Goal: Information Seeking & Learning: Learn about a topic

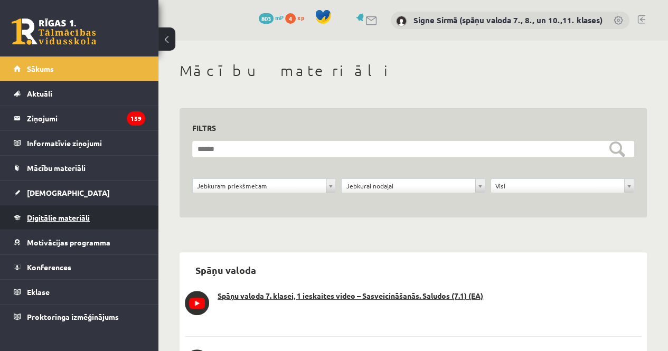
click at [45, 214] on span "Digitālie materiāli" at bounding box center [58, 218] width 63 height 10
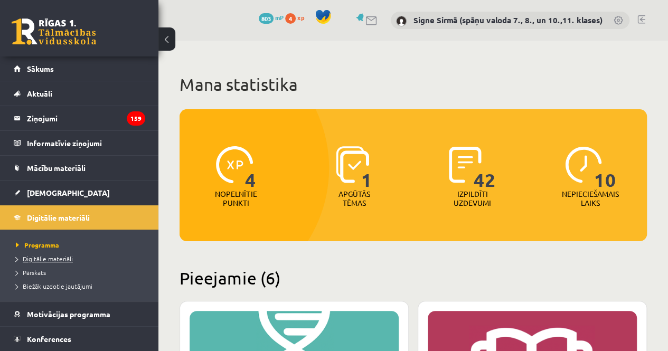
click at [62, 260] on span "Digitālie materiāli" at bounding box center [44, 258] width 57 height 8
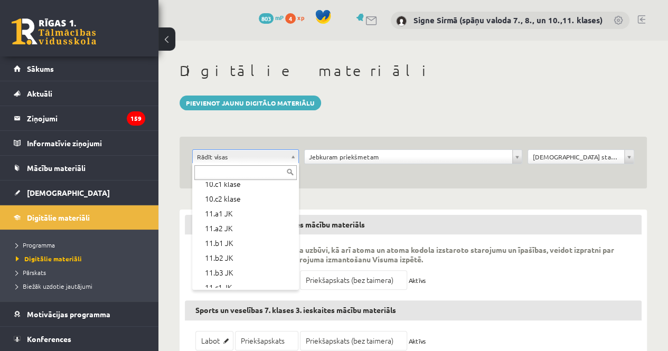
scroll to position [211, 0]
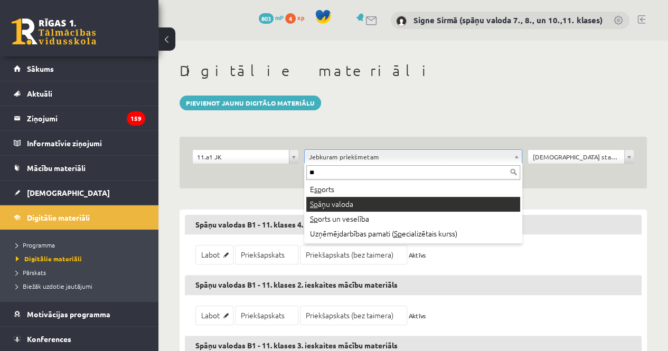
type input "**"
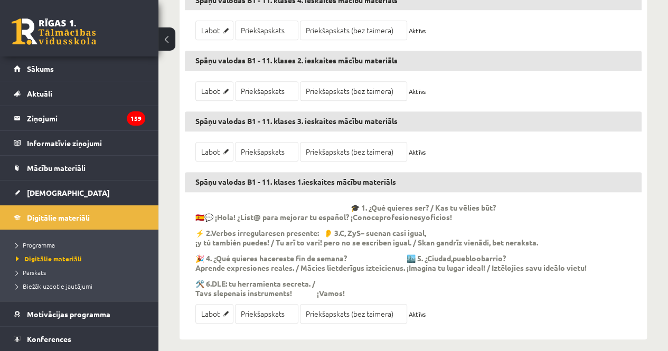
scroll to position [231, 0]
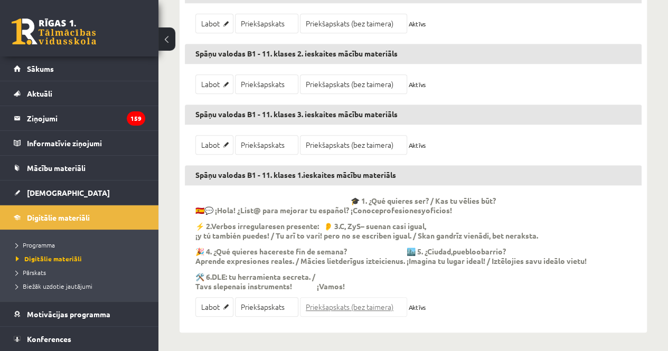
click at [357, 300] on link "Priekšapskats (bez taimera)" at bounding box center [353, 307] width 107 height 20
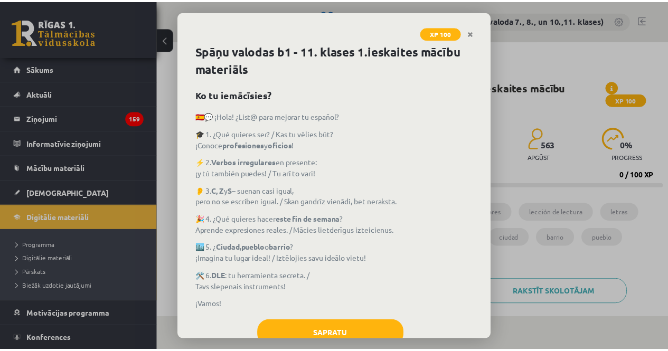
scroll to position [32, 0]
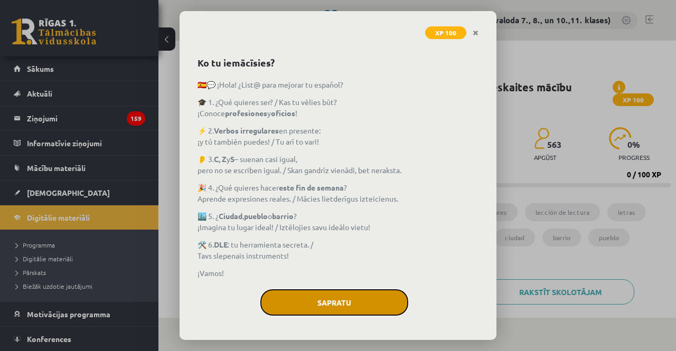
click at [369, 302] on button "Sapratu" at bounding box center [334, 302] width 148 height 26
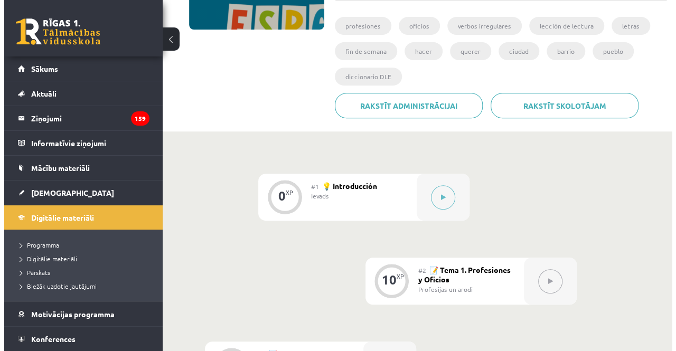
scroll to position [211, 0]
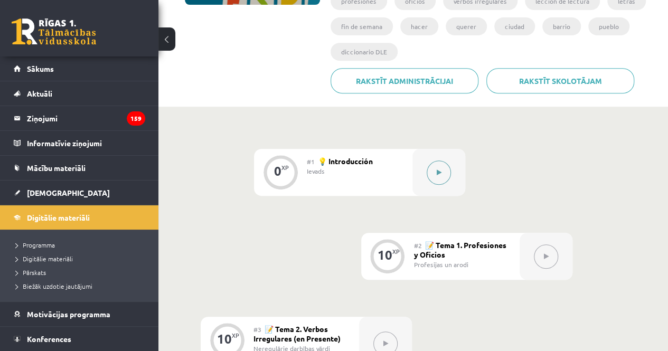
click at [447, 174] on button at bounding box center [438, 172] width 24 height 24
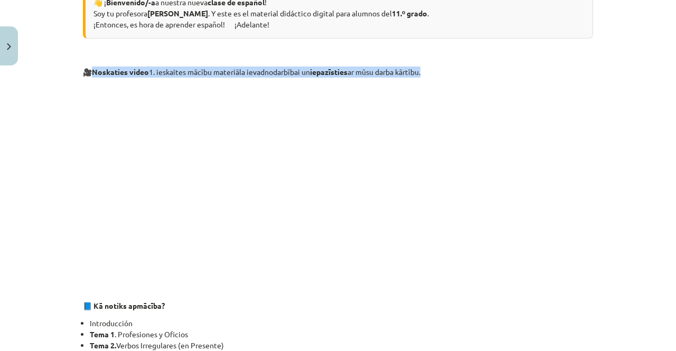
drag, startPoint x: 433, startPoint y: 68, endPoint x: 91, endPoint y: 72, distance: 341.5
click at [91, 72] on p "🎥 Noskaties video 1. ieskaites mācību materiāla ievadnodarbībai un iepazīsties …" at bounding box center [338, 72] width 510 height 11
copy p "Noskaties video 1. ieskaites mācību materiāla ievadnodarbībai un iepazīsties ar…"
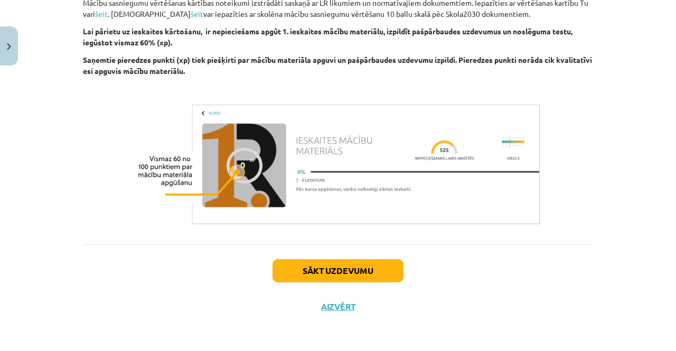
scroll to position [833, 0]
click at [355, 268] on button "Sākt uzdevumu" at bounding box center [337, 270] width 131 height 23
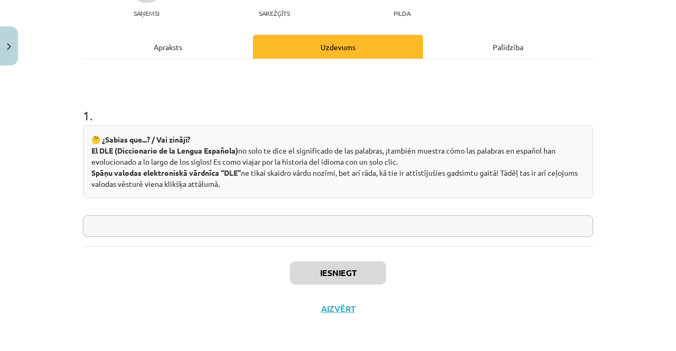
scroll to position [121, 0]
click at [349, 216] on input "text" at bounding box center [338, 225] width 510 height 22
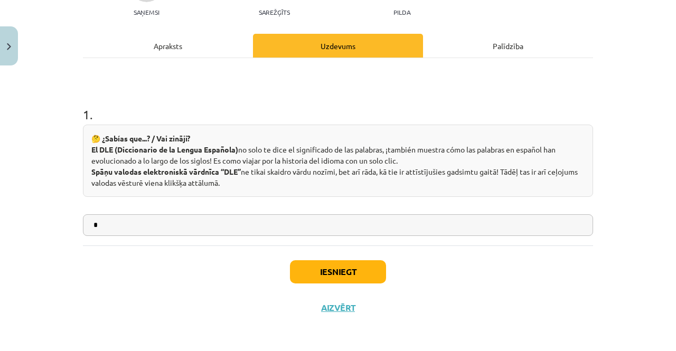
type input "*"
click at [341, 272] on button "Iesniegt" at bounding box center [338, 271] width 96 height 23
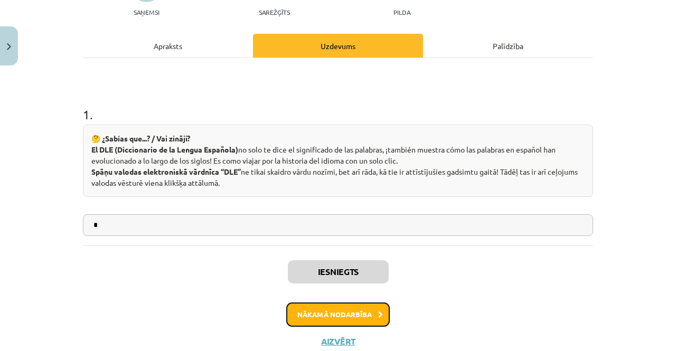
click at [357, 316] on button "Nākamā nodarbība" at bounding box center [337, 314] width 103 height 24
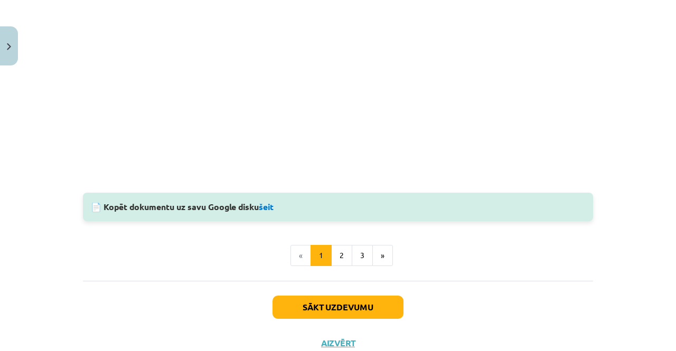
scroll to position [1125, 0]
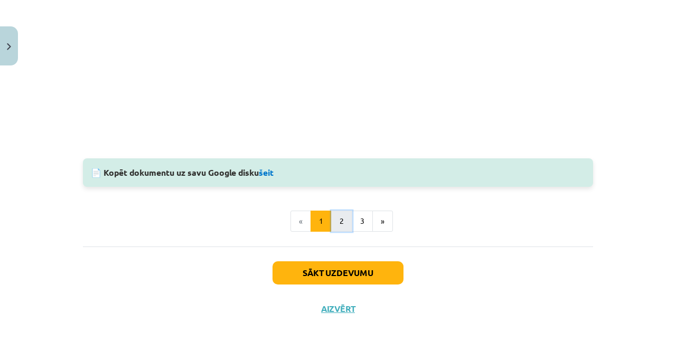
click at [339, 225] on button "2" at bounding box center [341, 221] width 21 height 21
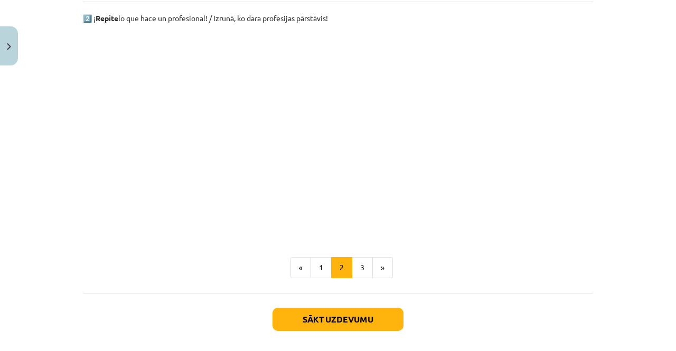
scroll to position [716, 0]
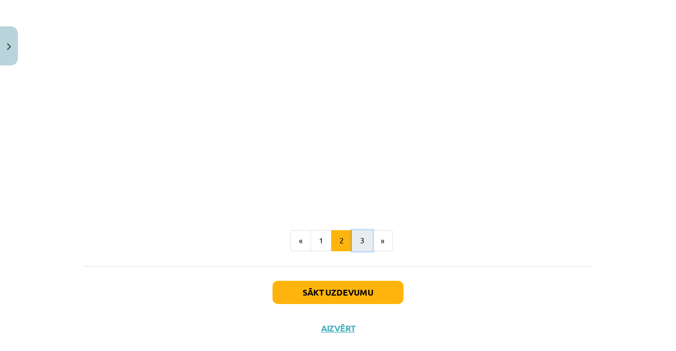
click at [360, 242] on button "3" at bounding box center [362, 240] width 21 height 21
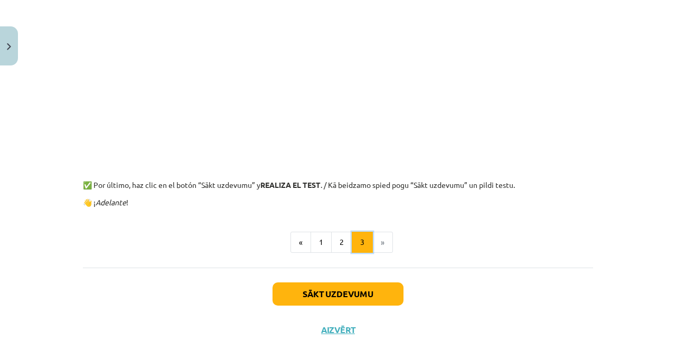
scroll to position [422, 0]
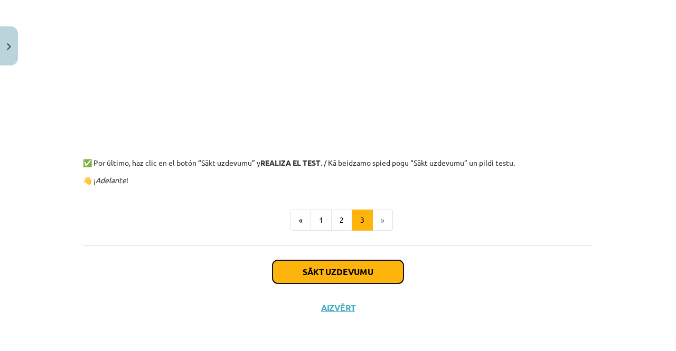
click at [381, 272] on button "Sākt uzdevumu" at bounding box center [337, 271] width 131 height 23
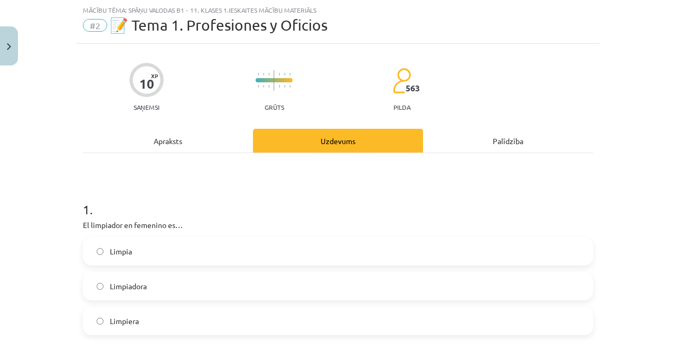
scroll to position [185, 0]
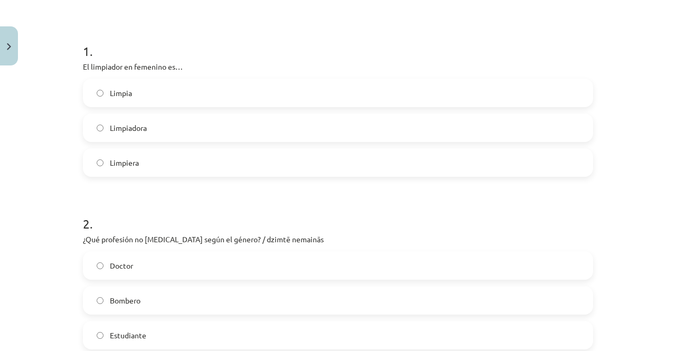
click at [129, 130] on span "Limpiadora" at bounding box center [128, 127] width 37 height 11
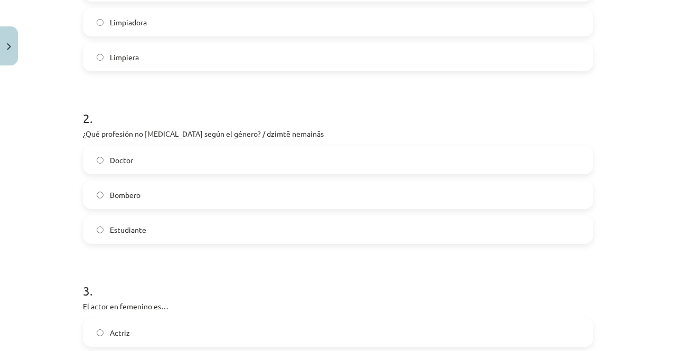
scroll to position [343, 0]
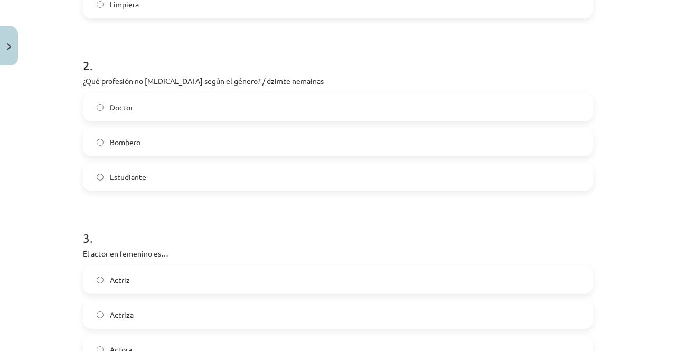
click at [117, 169] on label "Estudiante" at bounding box center [338, 177] width 508 height 26
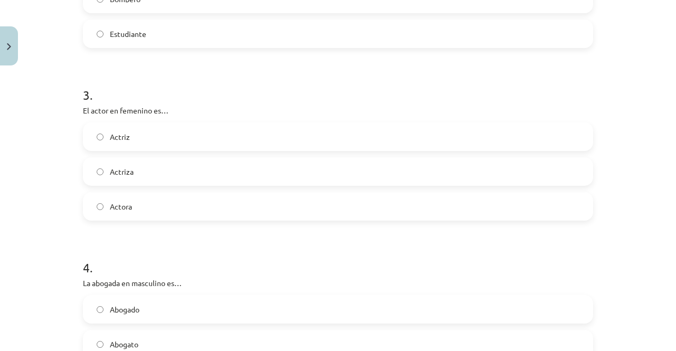
scroll to position [501, 0]
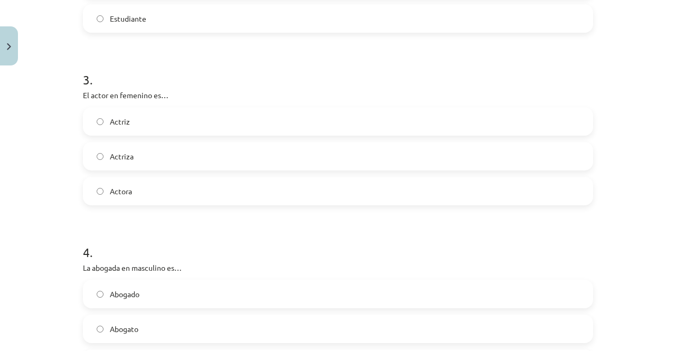
click at [144, 122] on label "Actriz" at bounding box center [338, 121] width 508 height 26
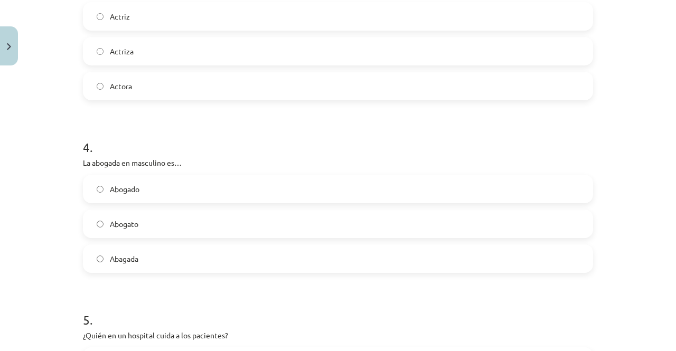
scroll to position [607, 0]
drag, startPoint x: 125, startPoint y: 191, endPoint x: 138, endPoint y: 189, distance: 13.3
click at [125, 189] on span "Abogado" at bounding box center [125, 188] width 30 height 11
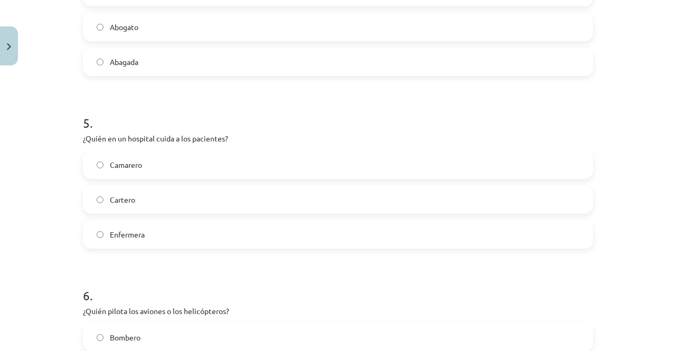
scroll to position [818, 0]
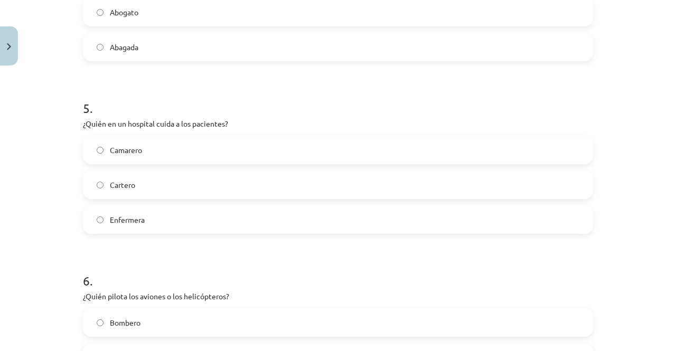
click at [141, 214] on span "Enfermera" at bounding box center [127, 219] width 35 height 11
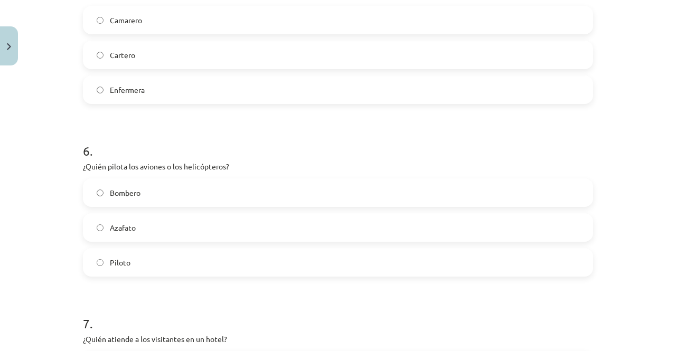
scroll to position [976, 0]
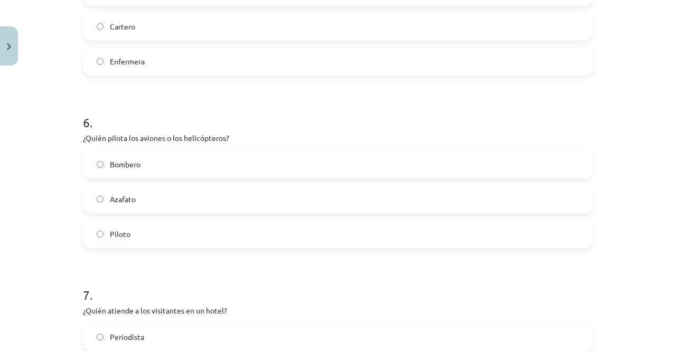
click at [137, 235] on label "Piloto" at bounding box center [338, 234] width 508 height 26
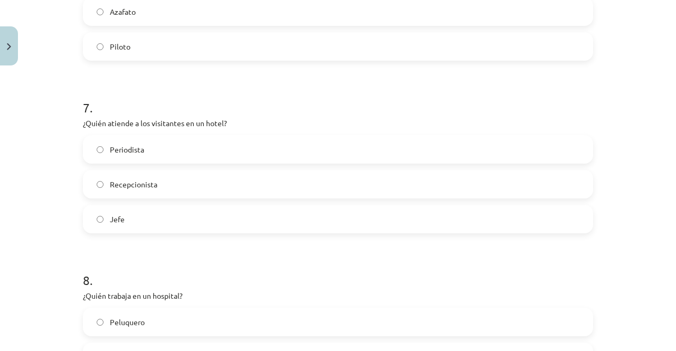
scroll to position [1188, 0]
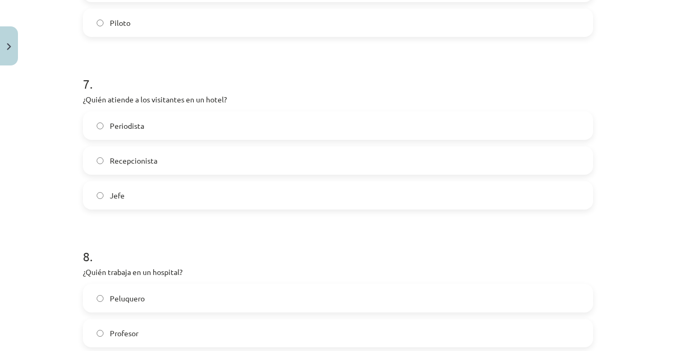
click at [163, 160] on label "Recepcionista" at bounding box center [338, 160] width 508 height 26
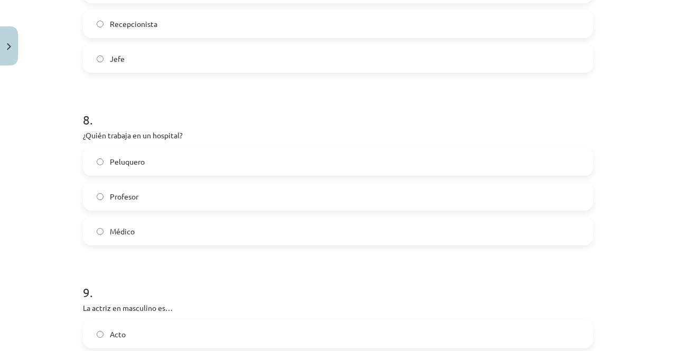
scroll to position [1346, 0]
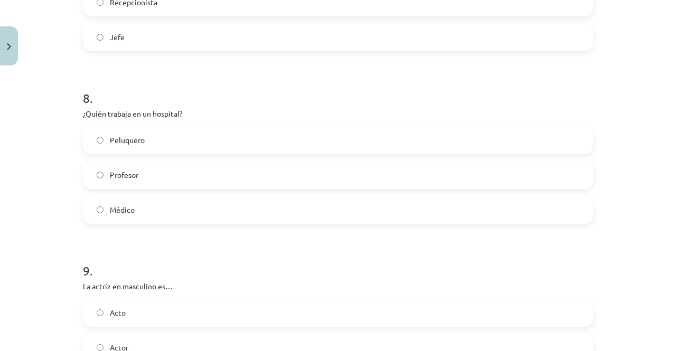
click at [167, 207] on label "Médico" at bounding box center [338, 209] width 508 height 26
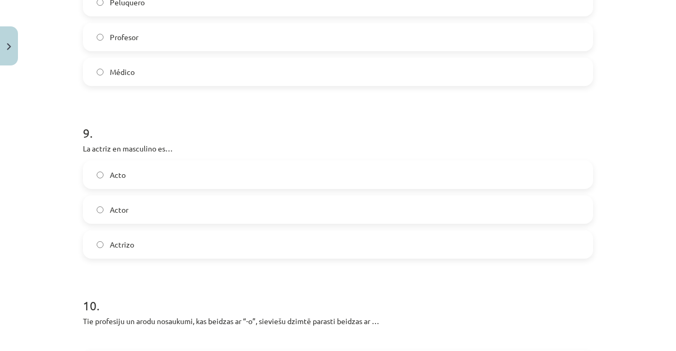
scroll to position [1504, 0]
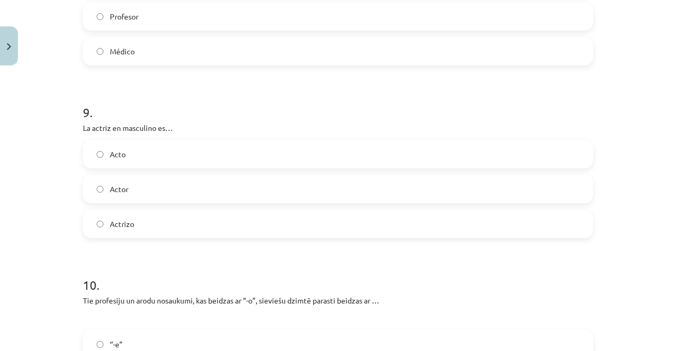
click at [203, 184] on label "Actor" at bounding box center [338, 189] width 508 height 26
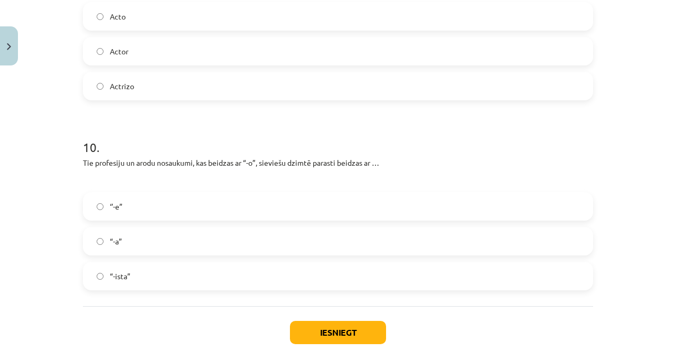
scroll to position [1663, 0]
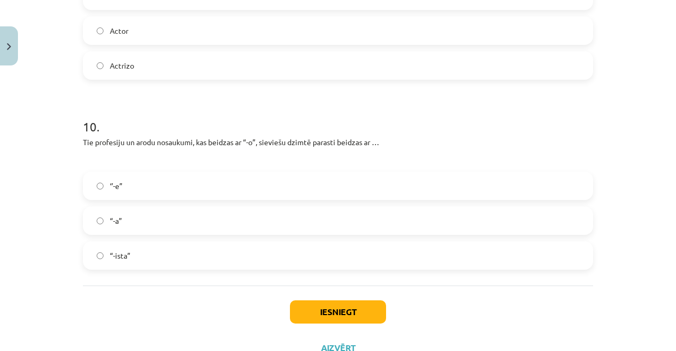
click at [183, 221] on label "“-a”" at bounding box center [338, 220] width 508 height 26
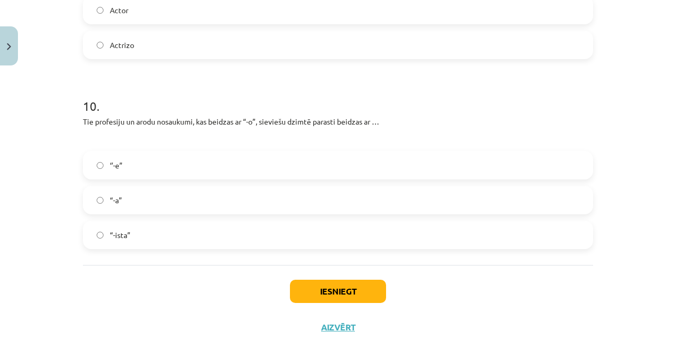
scroll to position [1703, 0]
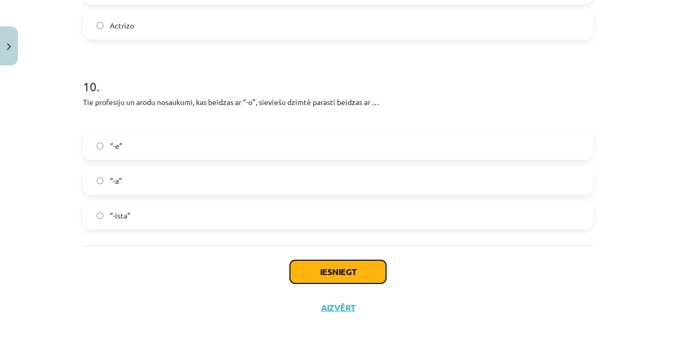
click at [363, 267] on button "Iesniegt" at bounding box center [338, 271] width 96 height 23
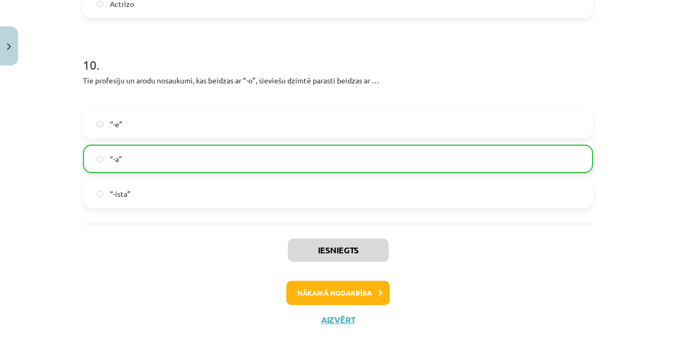
scroll to position [1736, 0]
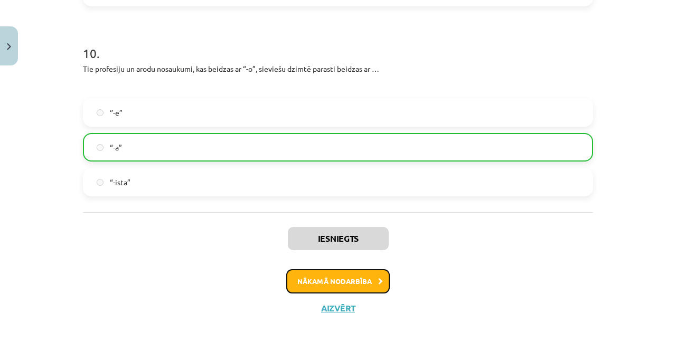
click at [355, 277] on button "Nākamā nodarbība" at bounding box center [337, 281] width 103 height 24
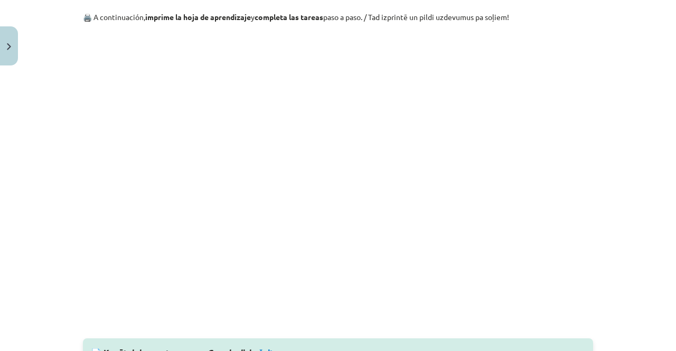
scroll to position [1029, 0]
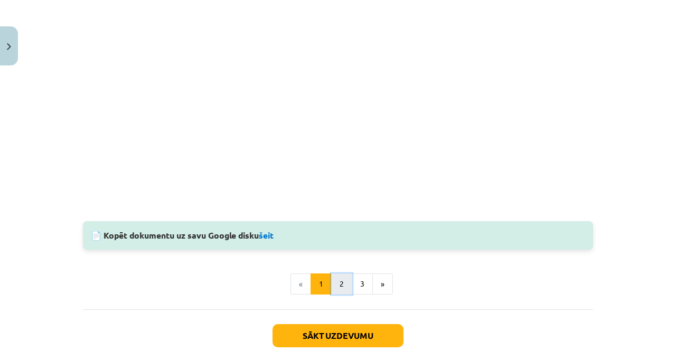
click at [339, 285] on button "2" at bounding box center [341, 283] width 21 height 21
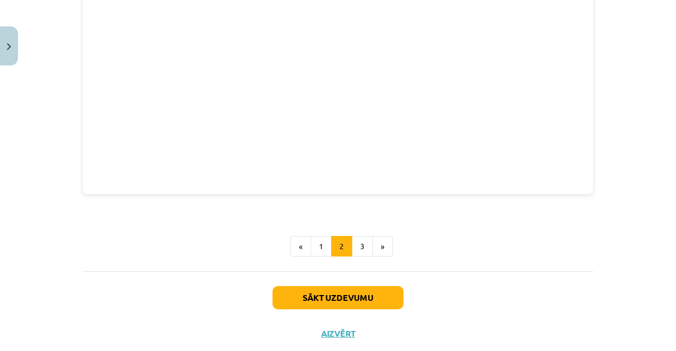
scroll to position [422, 0]
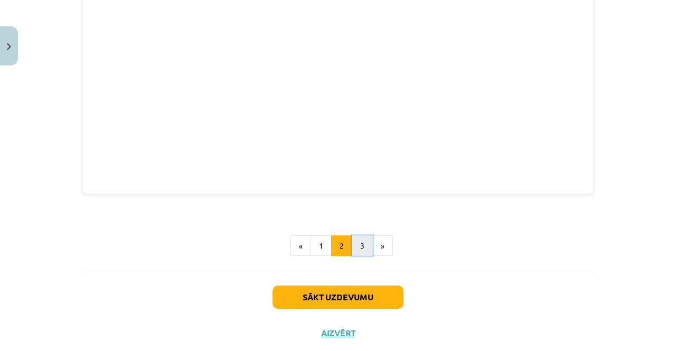
click at [358, 248] on button "3" at bounding box center [362, 245] width 21 height 21
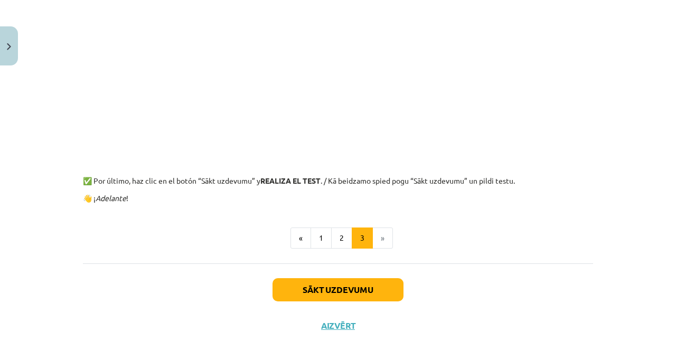
scroll to position [294, 0]
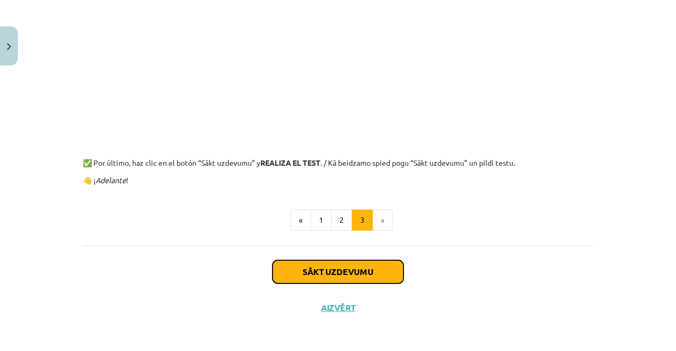
click at [381, 269] on button "Sākt uzdevumu" at bounding box center [337, 271] width 131 height 23
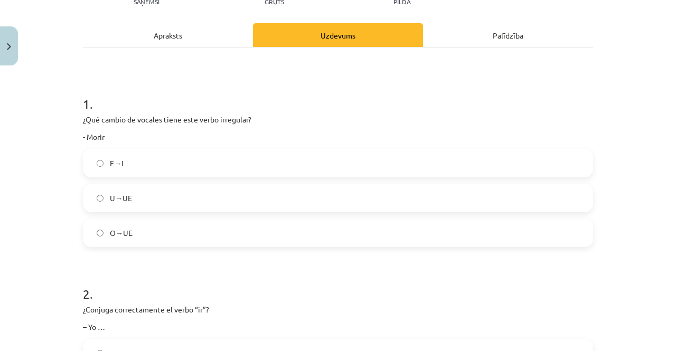
scroll to position [185, 0]
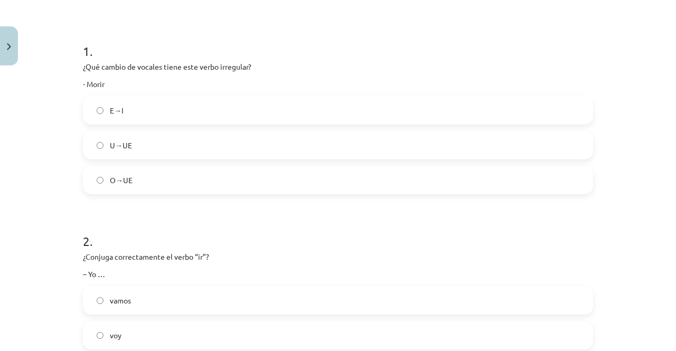
click at [159, 182] on label "O→UE" at bounding box center [338, 180] width 508 height 26
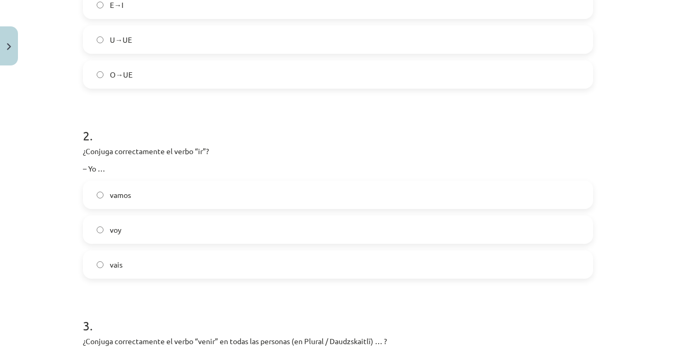
scroll to position [343, 0]
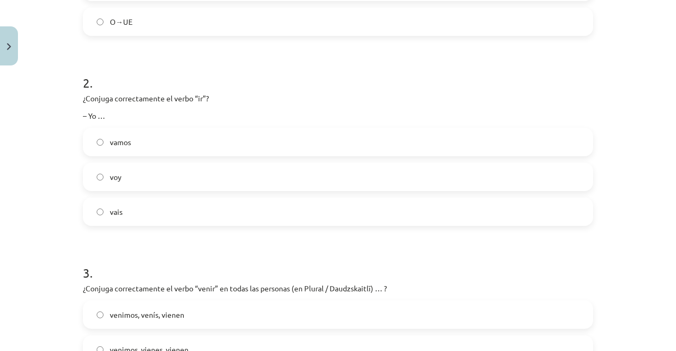
click at [160, 179] on label "voy" at bounding box center [338, 177] width 508 height 26
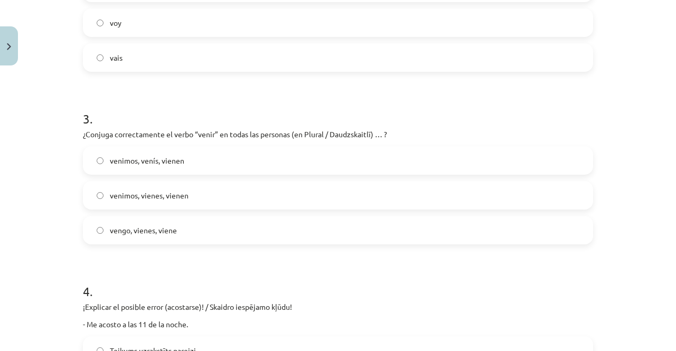
scroll to position [501, 0]
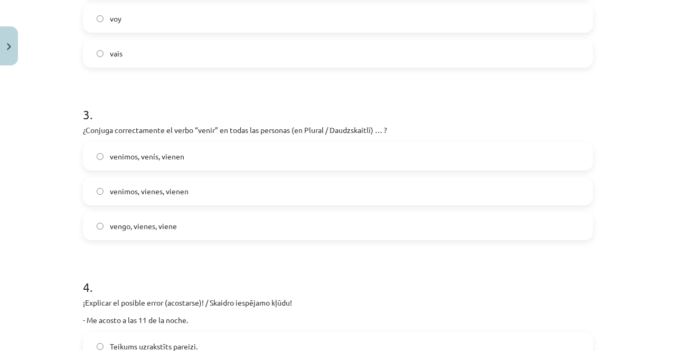
click at [210, 158] on label "venimos, venís, vienen" at bounding box center [338, 156] width 508 height 26
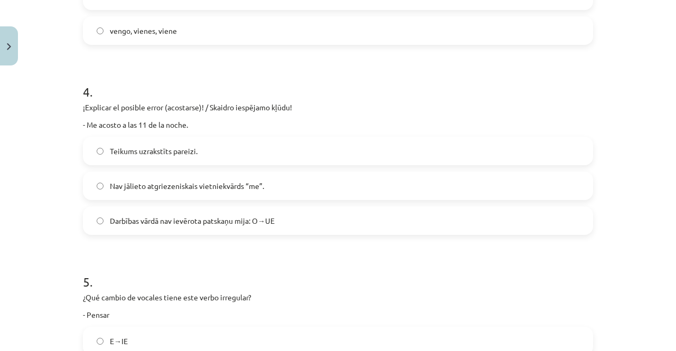
scroll to position [713, 0]
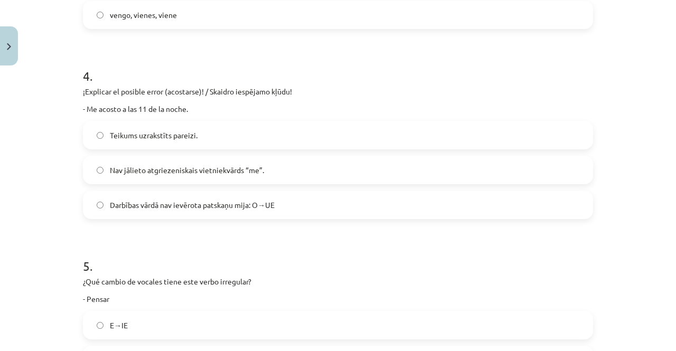
click at [334, 204] on label "Darbības vārdā nav ievērota patskaņu mija: O→UE" at bounding box center [338, 205] width 508 height 26
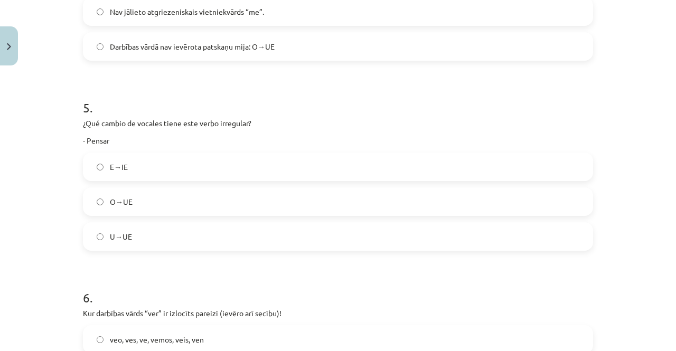
scroll to position [924, 0]
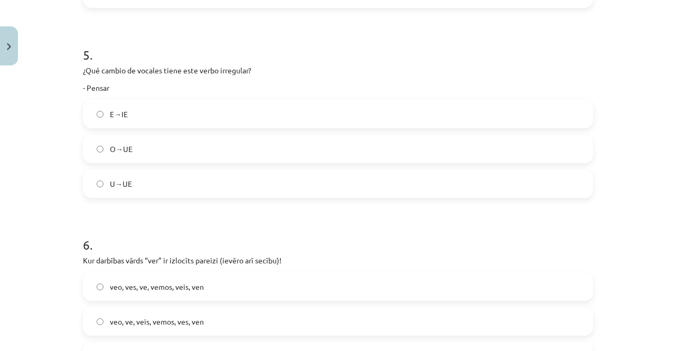
click at [168, 117] on label "E→IE" at bounding box center [338, 114] width 508 height 26
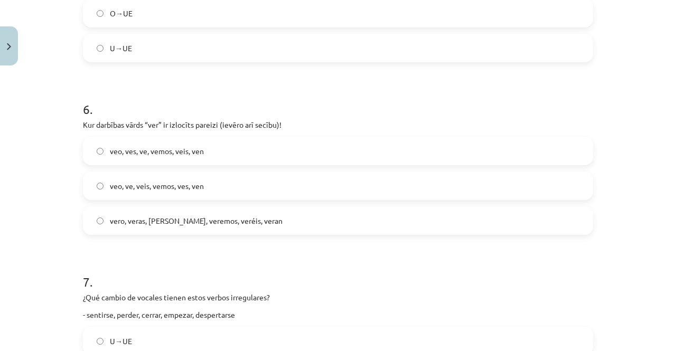
scroll to position [1082, 0]
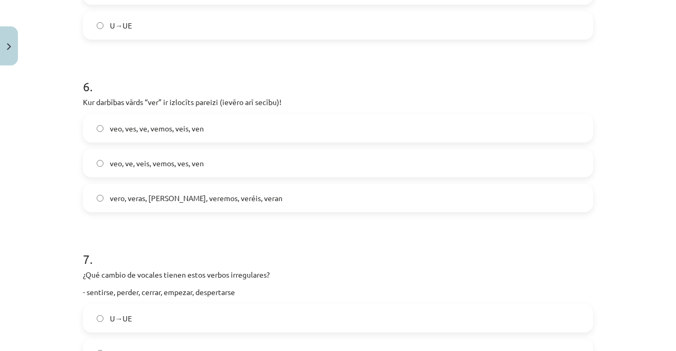
click at [244, 127] on label "veo, ves, ve, vemos, veis, ven" at bounding box center [338, 128] width 508 height 26
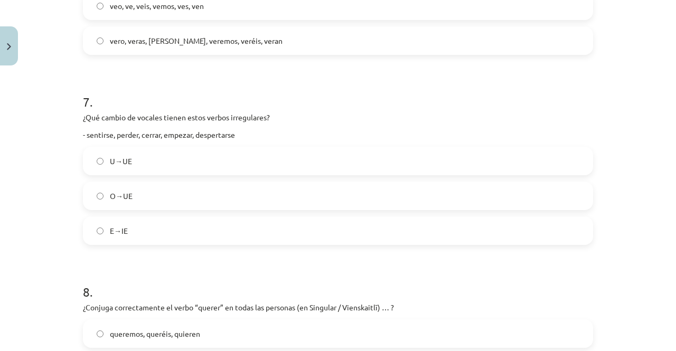
scroll to position [1240, 0]
click at [210, 223] on label "E→IE" at bounding box center [338, 229] width 508 height 26
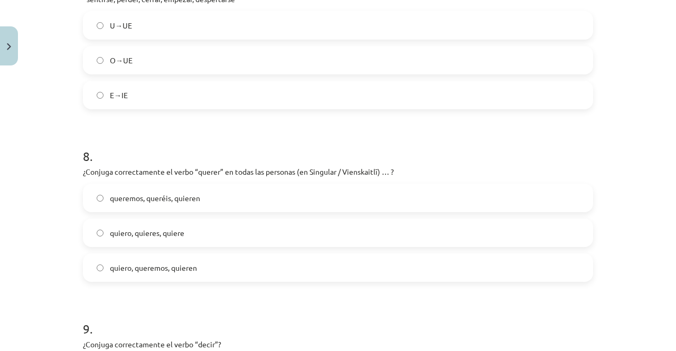
scroll to position [1399, 0]
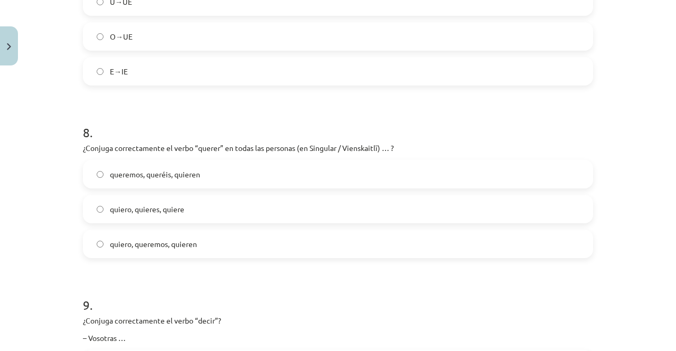
click at [241, 207] on label "quiero, quieres, quiere" at bounding box center [338, 209] width 508 height 26
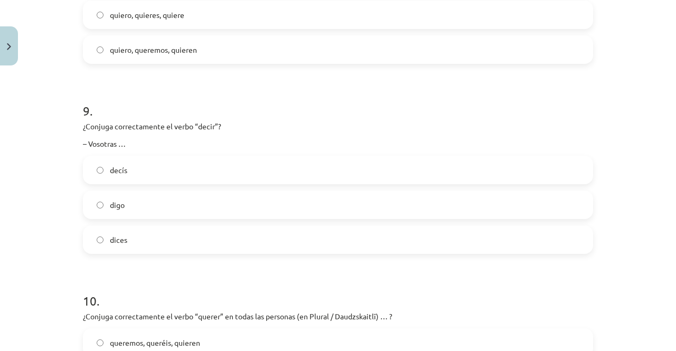
scroll to position [1610, 0]
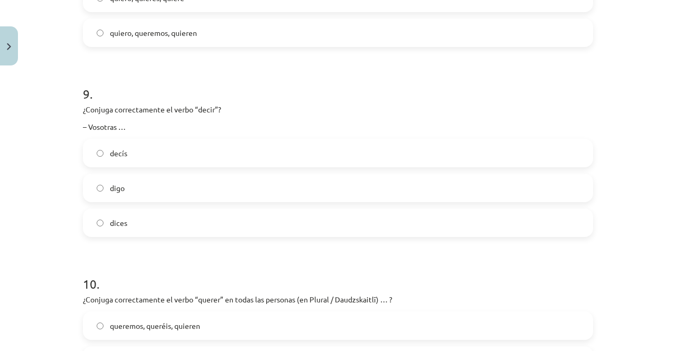
click at [176, 152] on label "decís" at bounding box center [338, 153] width 508 height 26
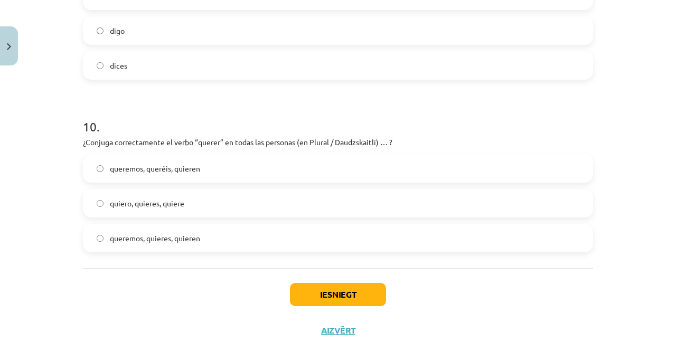
scroll to position [1768, 0]
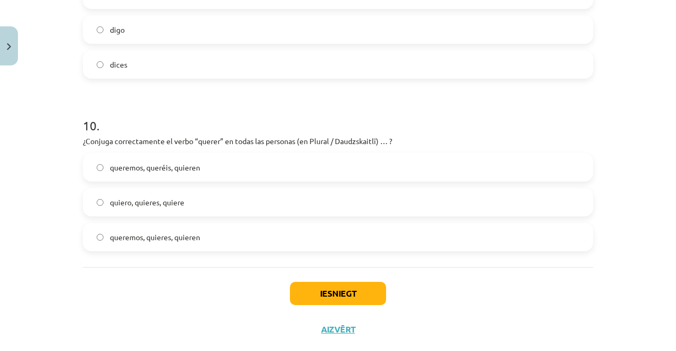
click at [236, 168] on label "queremos, queréis, quieren" at bounding box center [338, 167] width 508 height 26
click at [353, 296] on button "Iesniegt" at bounding box center [338, 293] width 96 height 23
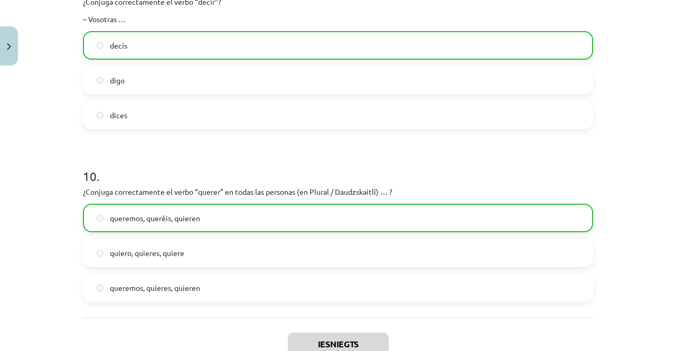
scroll to position [1823, 0]
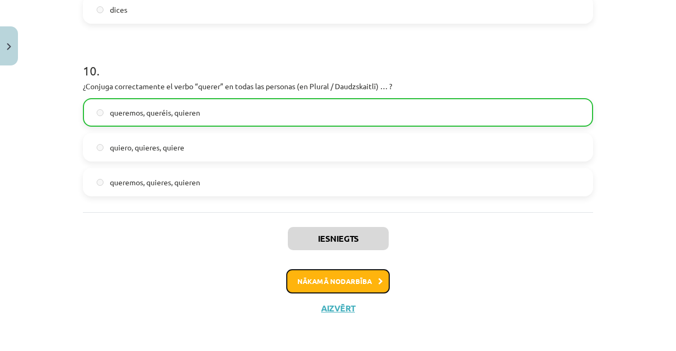
click at [332, 278] on button "Nākamā nodarbība" at bounding box center [337, 281] width 103 height 24
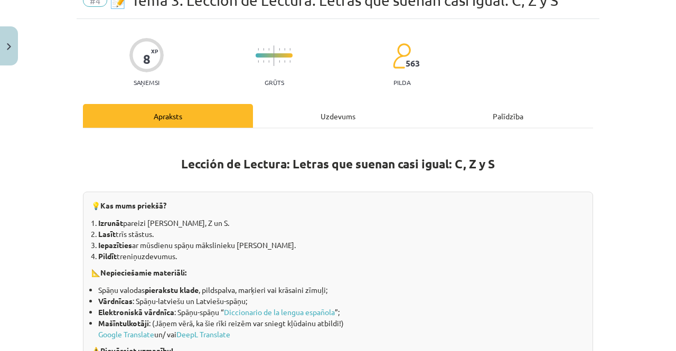
scroll to position [0, 0]
